Goal: Transaction & Acquisition: Obtain resource

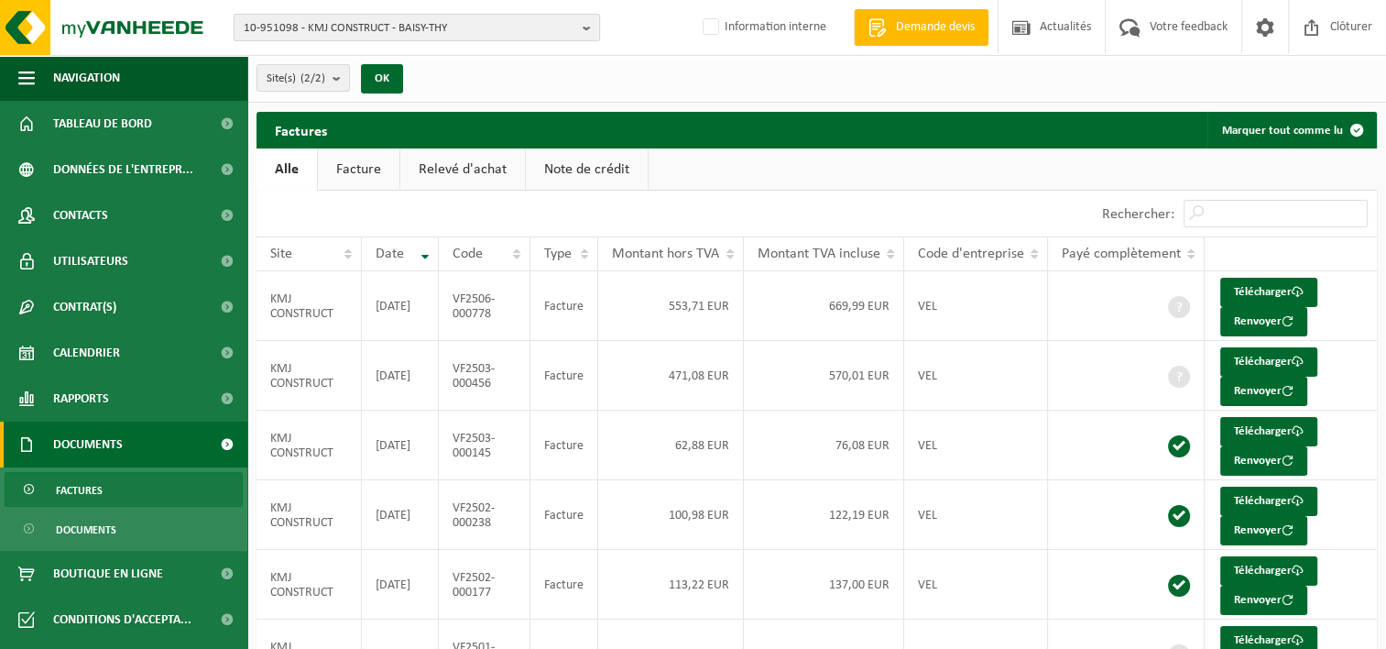
click at [588, 26] on b "button" at bounding box center [591, 28] width 16 height 26
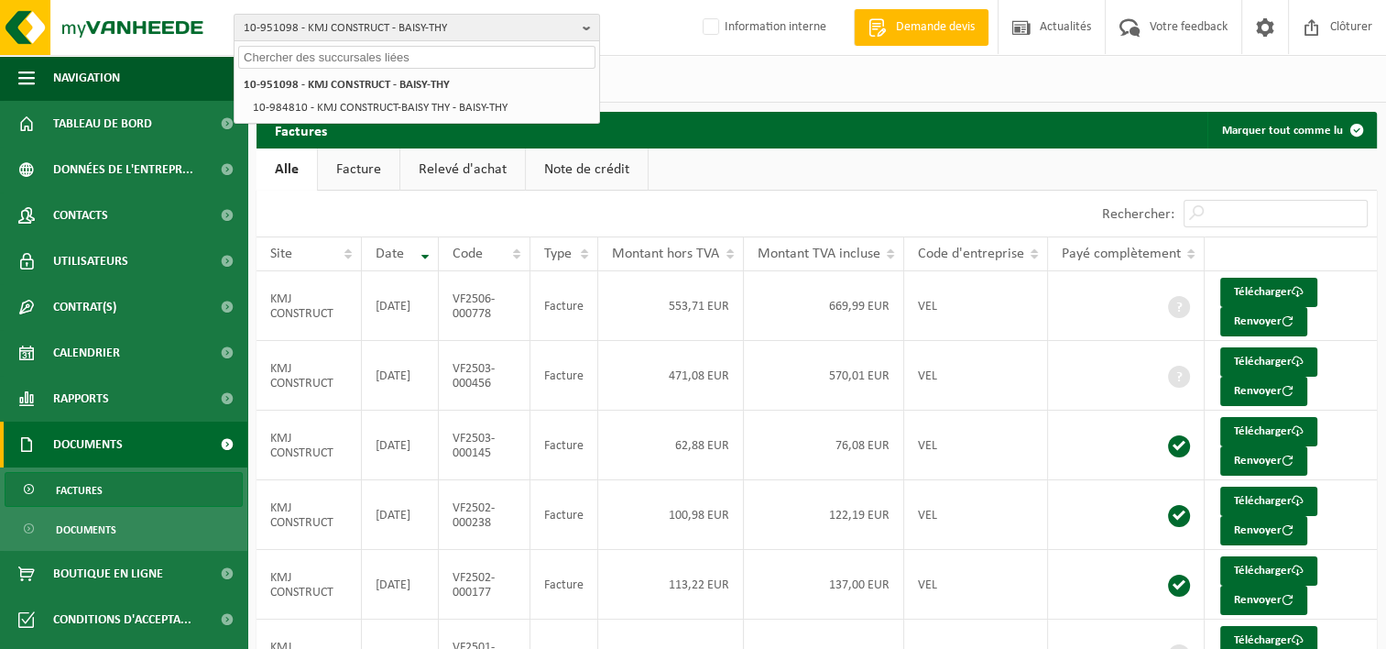
click at [486, 62] on input "text" at bounding box center [416, 57] width 357 height 23
paste input "10-990787"
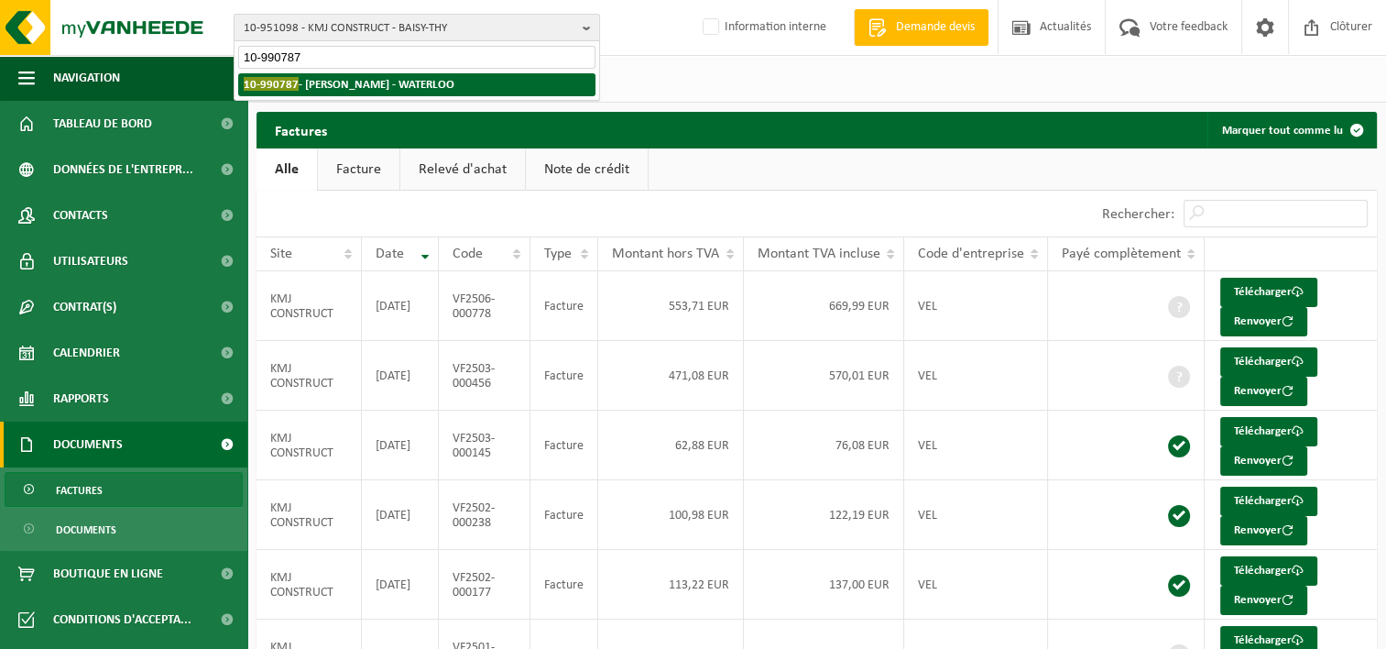
type input "10-990787"
click at [454, 82] on strong "10-990787 - THEUNISSEN STEPHANE - WATERLOO" at bounding box center [349, 84] width 211 height 14
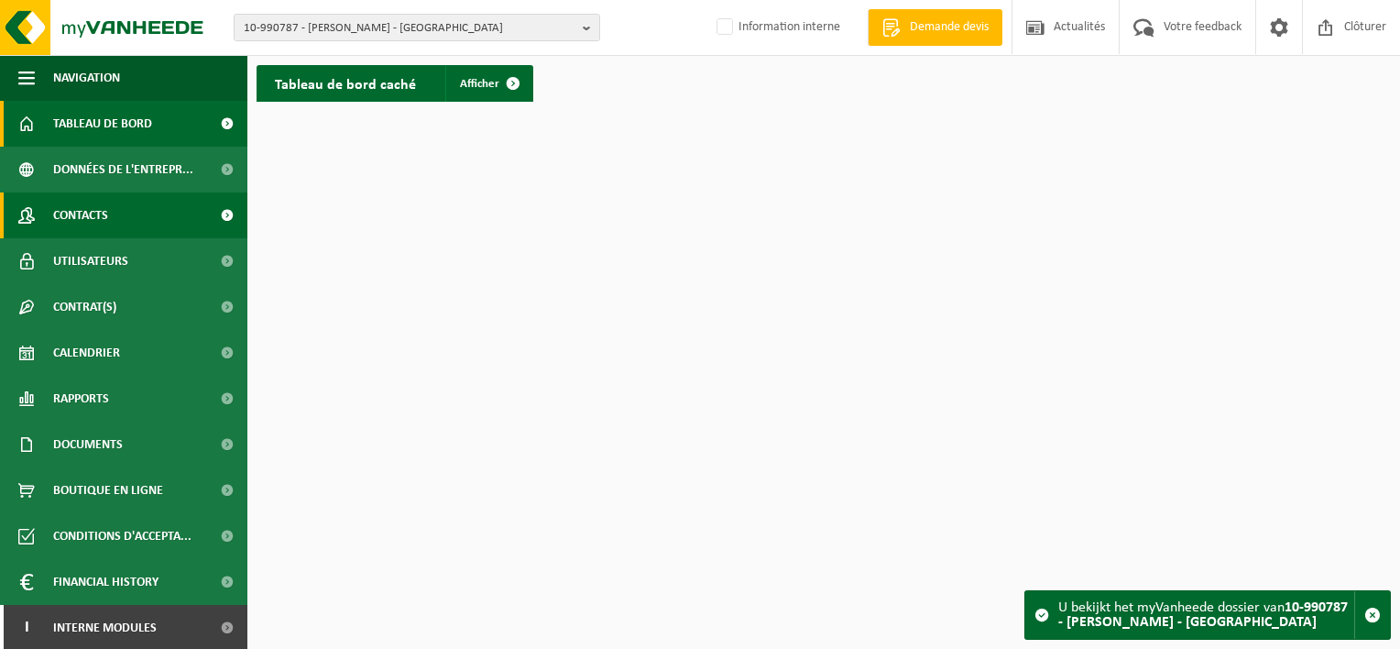
click at [124, 229] on link "Contacts" at bounding box center [123, 215] width 247 height 46
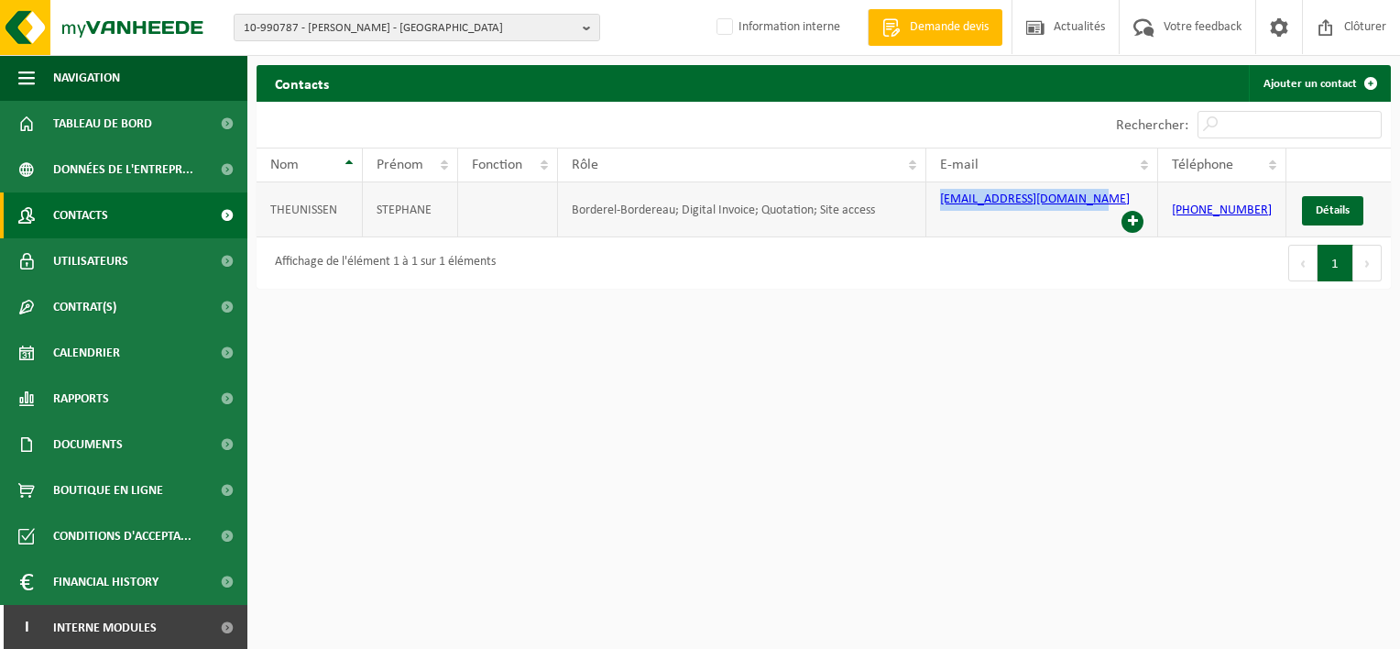
drag, startPoint x: 1099, startPoint y: 205, endPoint x: 946, endPoint y: 203, distance: 153.0
click at [946, 203] on td "theunistephan@hotmail.com" at bounding box center [1042, 209] width 232 height 55
copy link "theunistephan@hotmail.com"
click at [814, 381] on html "10-990787 - THEUNISSEN STEPHANE - WATERLOO 10-990787 - THEUNISSEN STEPHANE - WA…" at bounding box center [700, 324] width 1400 height 649
click at [587, 28] on b "button" at bounding box center [591, 28] width 16 height 26
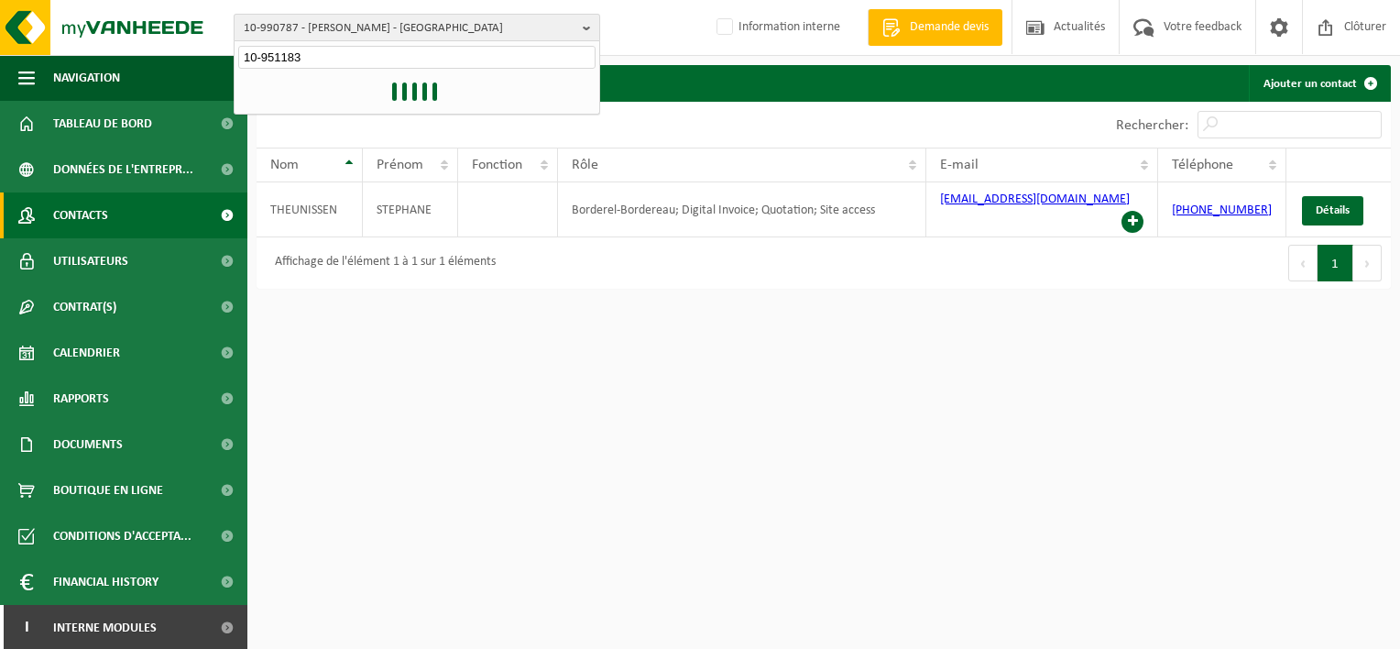
type input "10-951183"
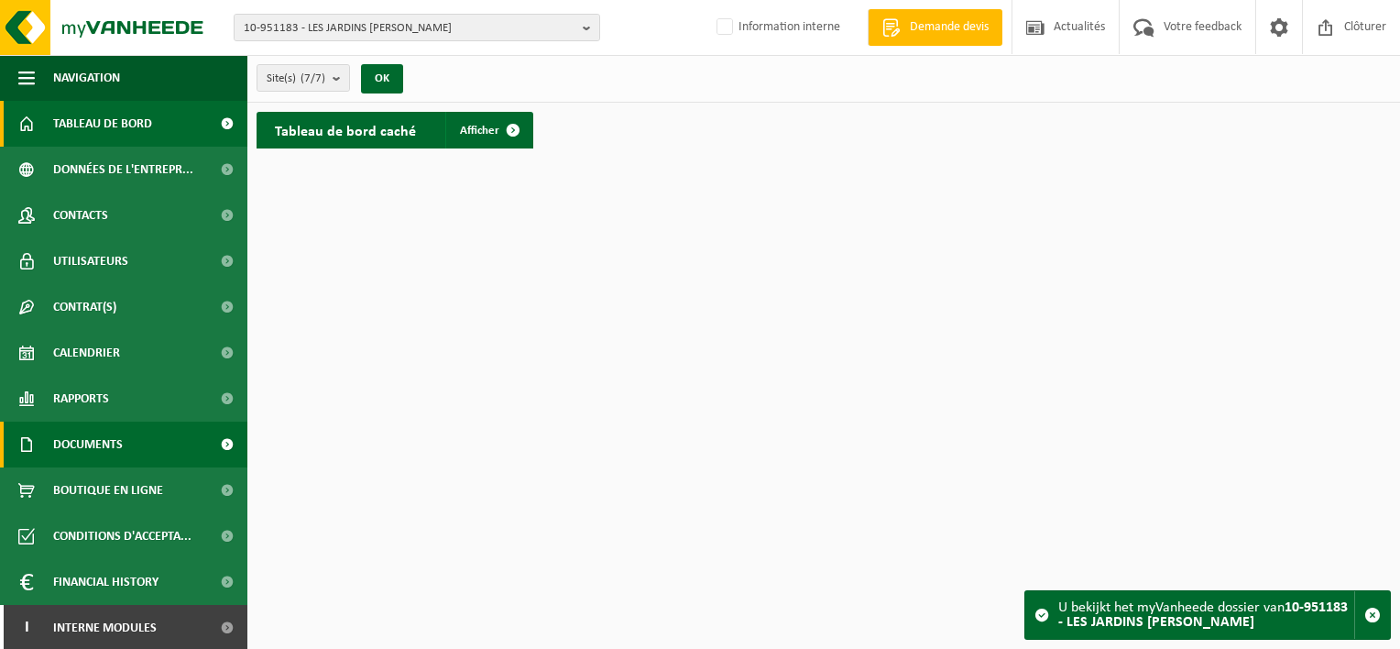
click at [137, 448] on link "Documents" at bounding box center [123, 444] width 247 height 46
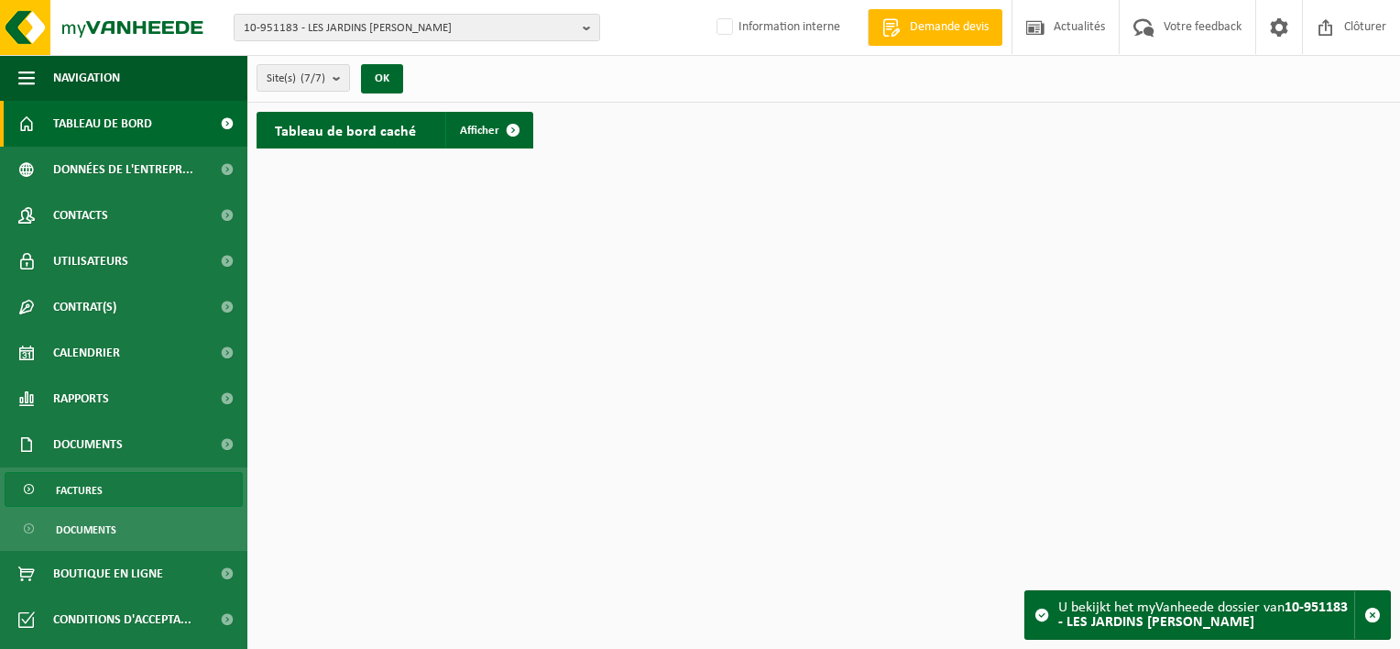
click at [133, 481] on link "Factures" at bounding box center [124, 489] width 238 height 35
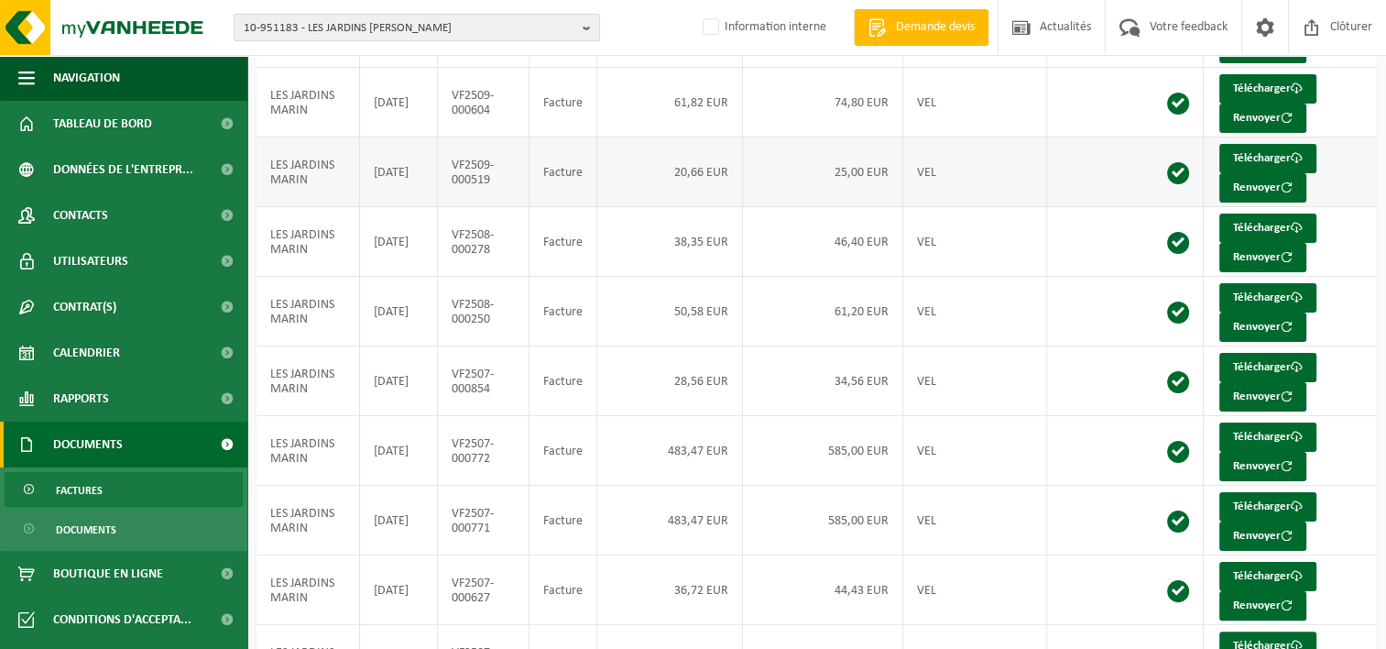
scroll to position [366, 0]
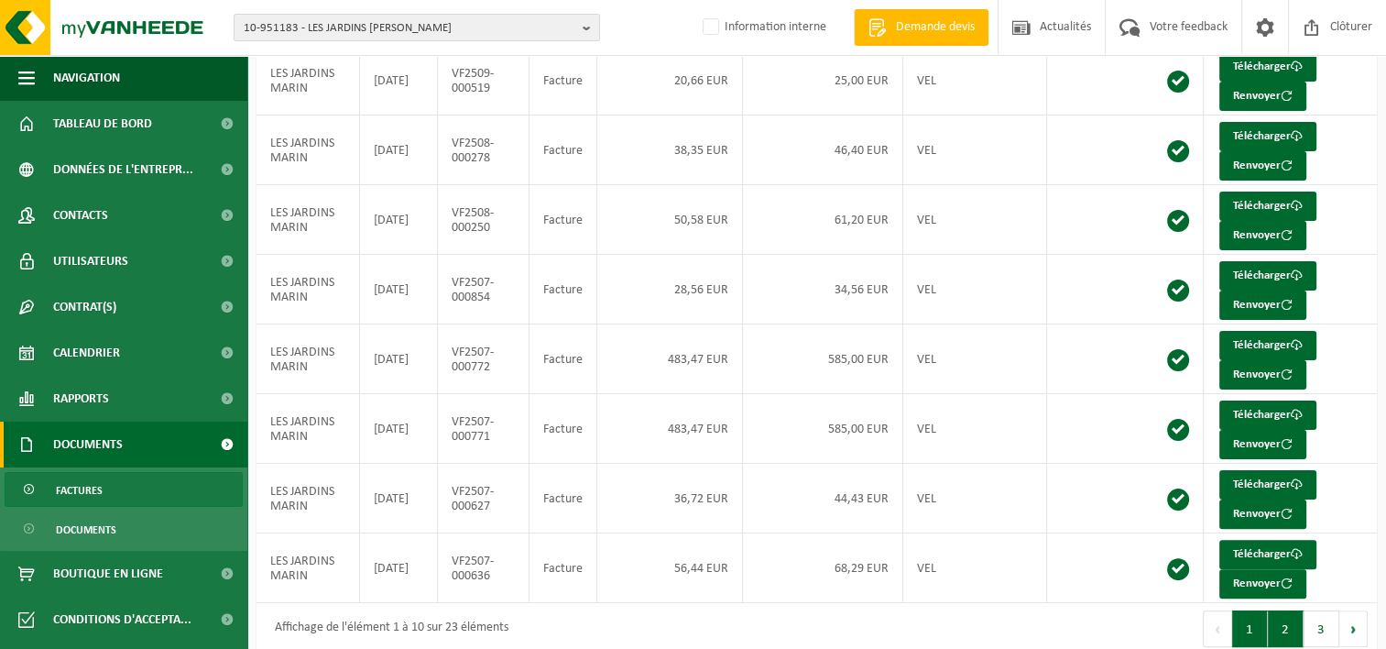
click at [1281, 615] on button "2" at bounding box center [1286, 628] width 36 height 37
click at [1238, 271] on link "Télécharger" at bounding box center [1267, 275] width 97 height 29
click at [851, 626] on div "Premier Précédent 1 2 3 Suivant Dernier" at bounding box center [1097, 628] width 561 height 51
